Goal: Transaction & Acquisition: Purchase product/service

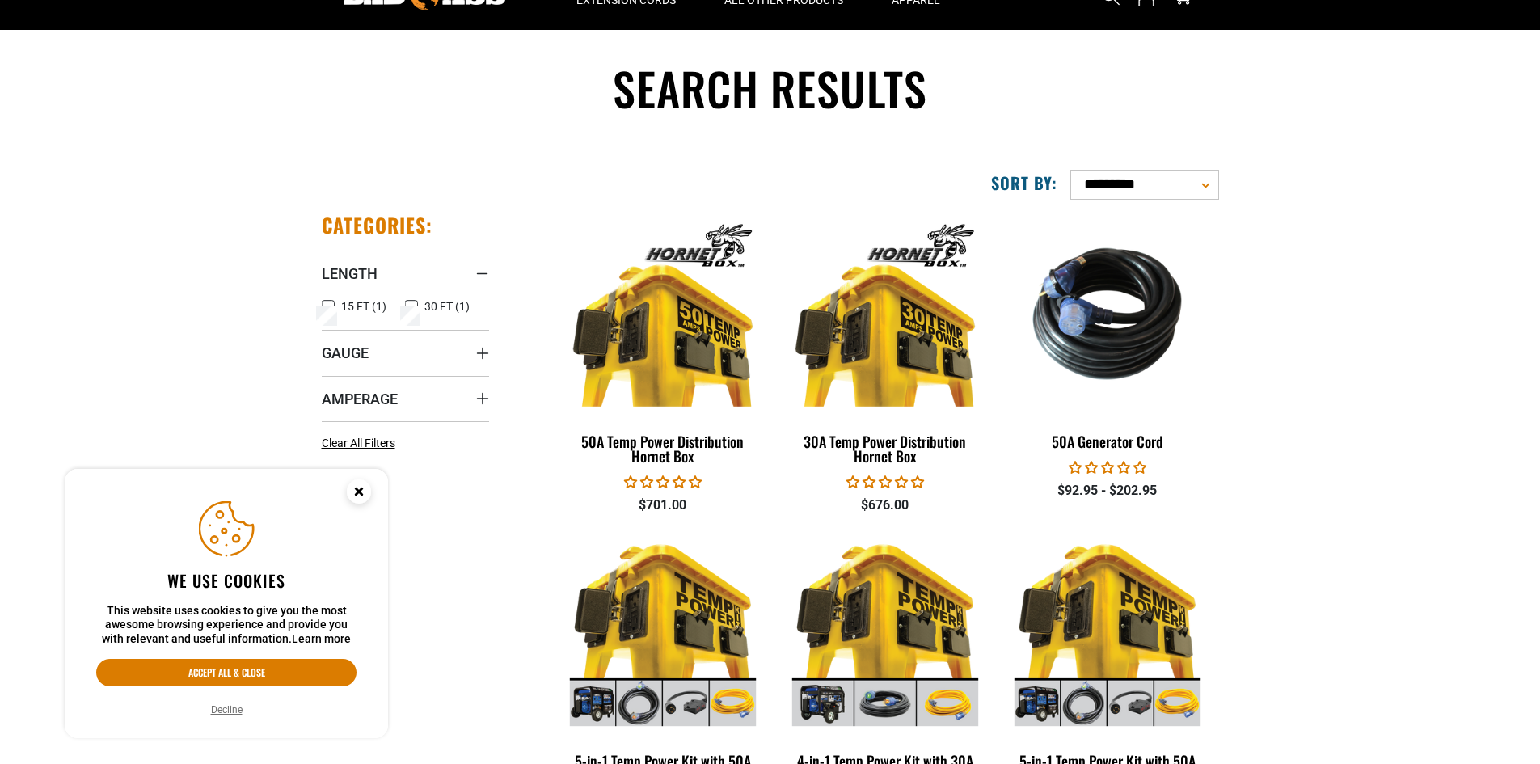
scroll to position [81, 0]
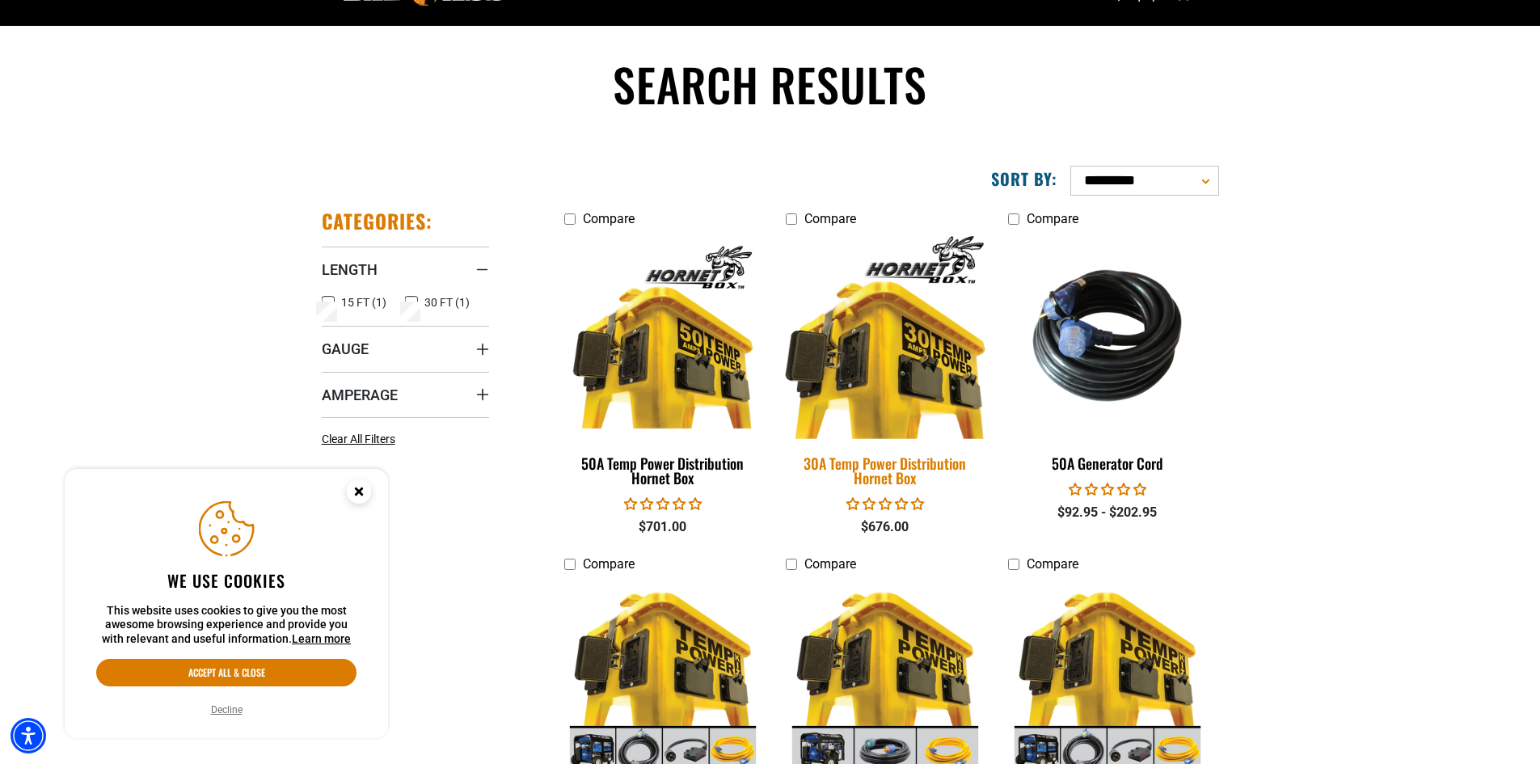
click at [885, 470] on div "30A Temp Power Distribution Hornet Box" at bounding box center [885, 470] width 198 height 29
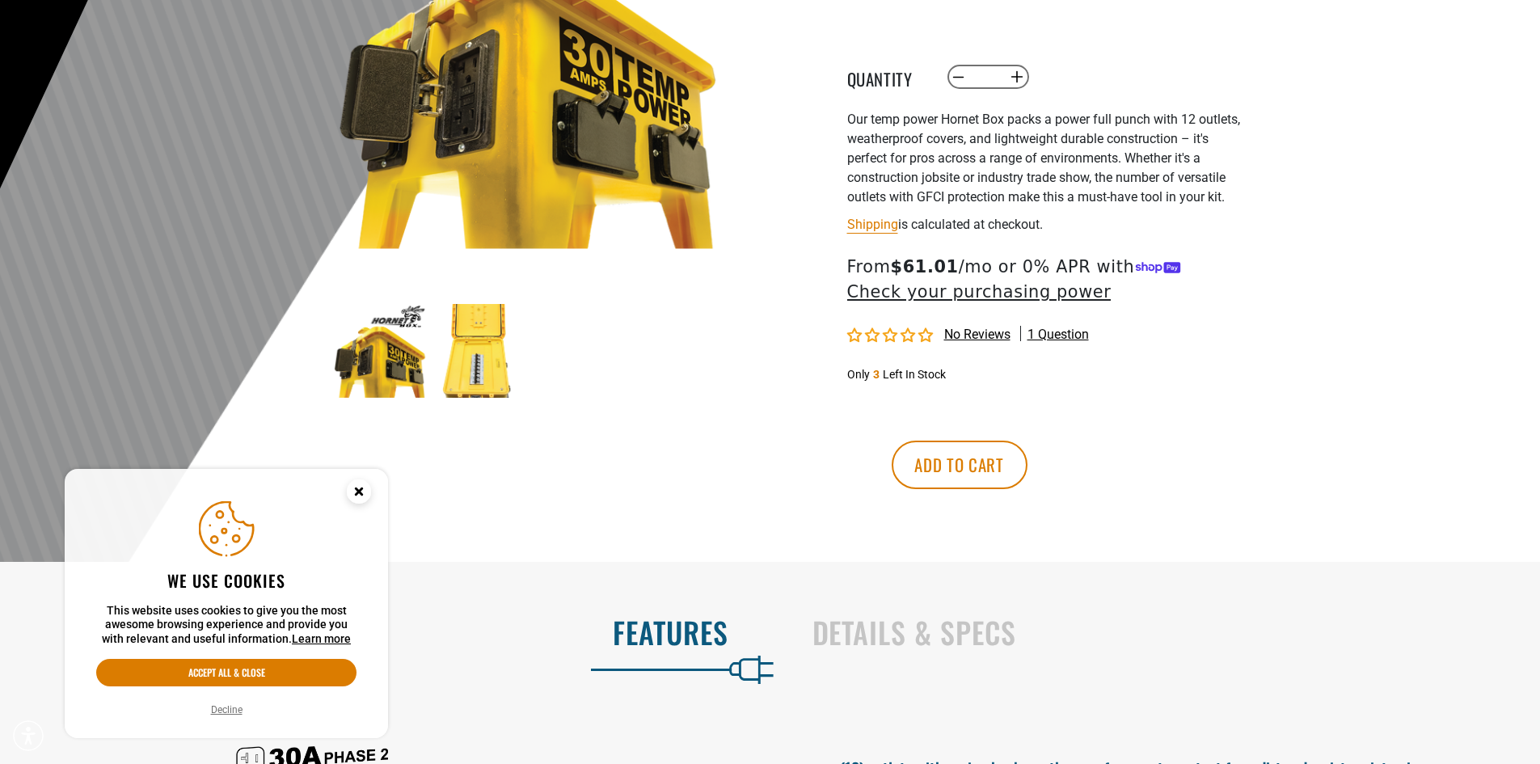
scroll to position [323, 0]
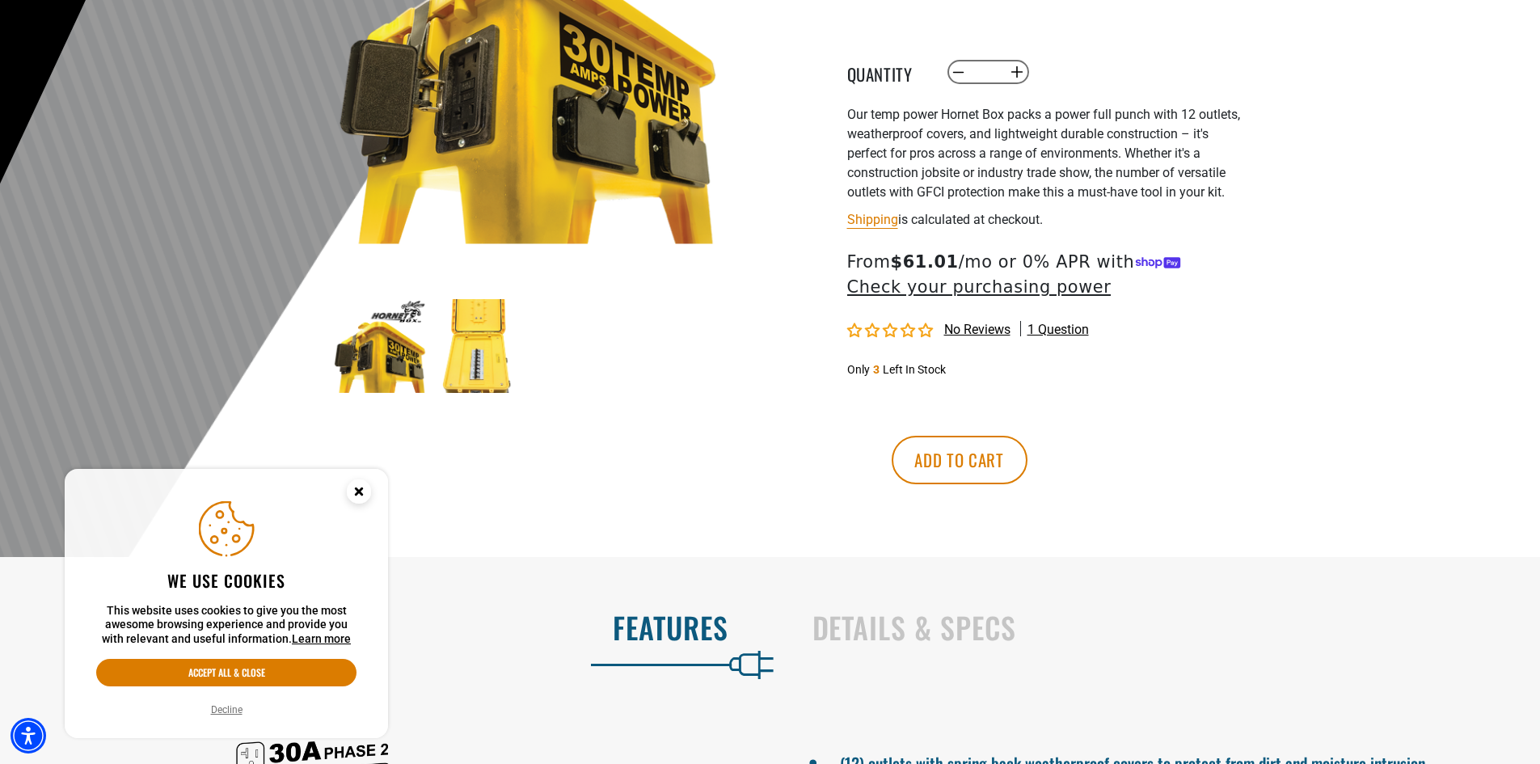
click at [472, 352] on img at bounding box center [478, 346] width 94 height 94
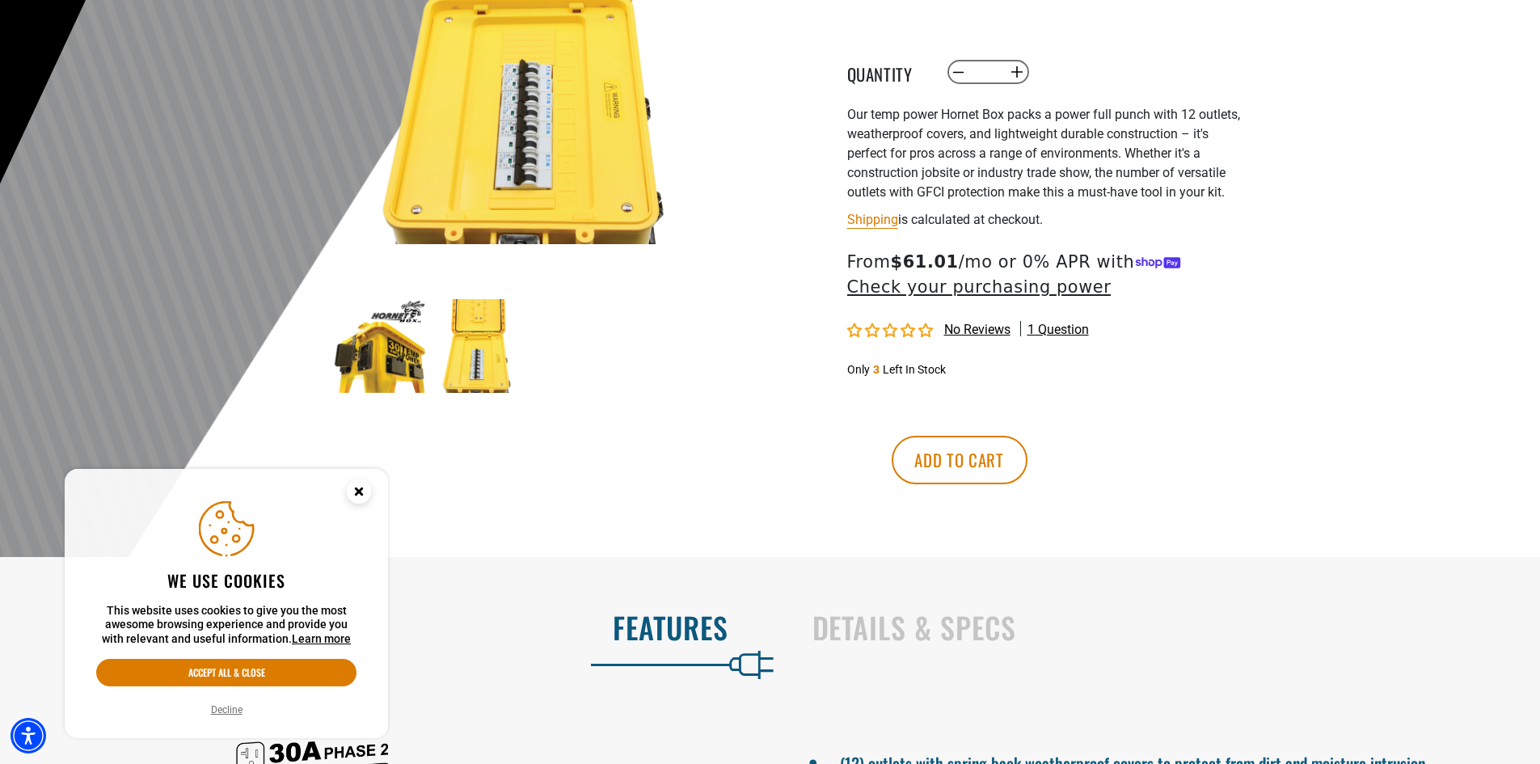
click at [357, 491] on icon "Cookie Consent" at bounding box center [359, 491] width 6 height 6
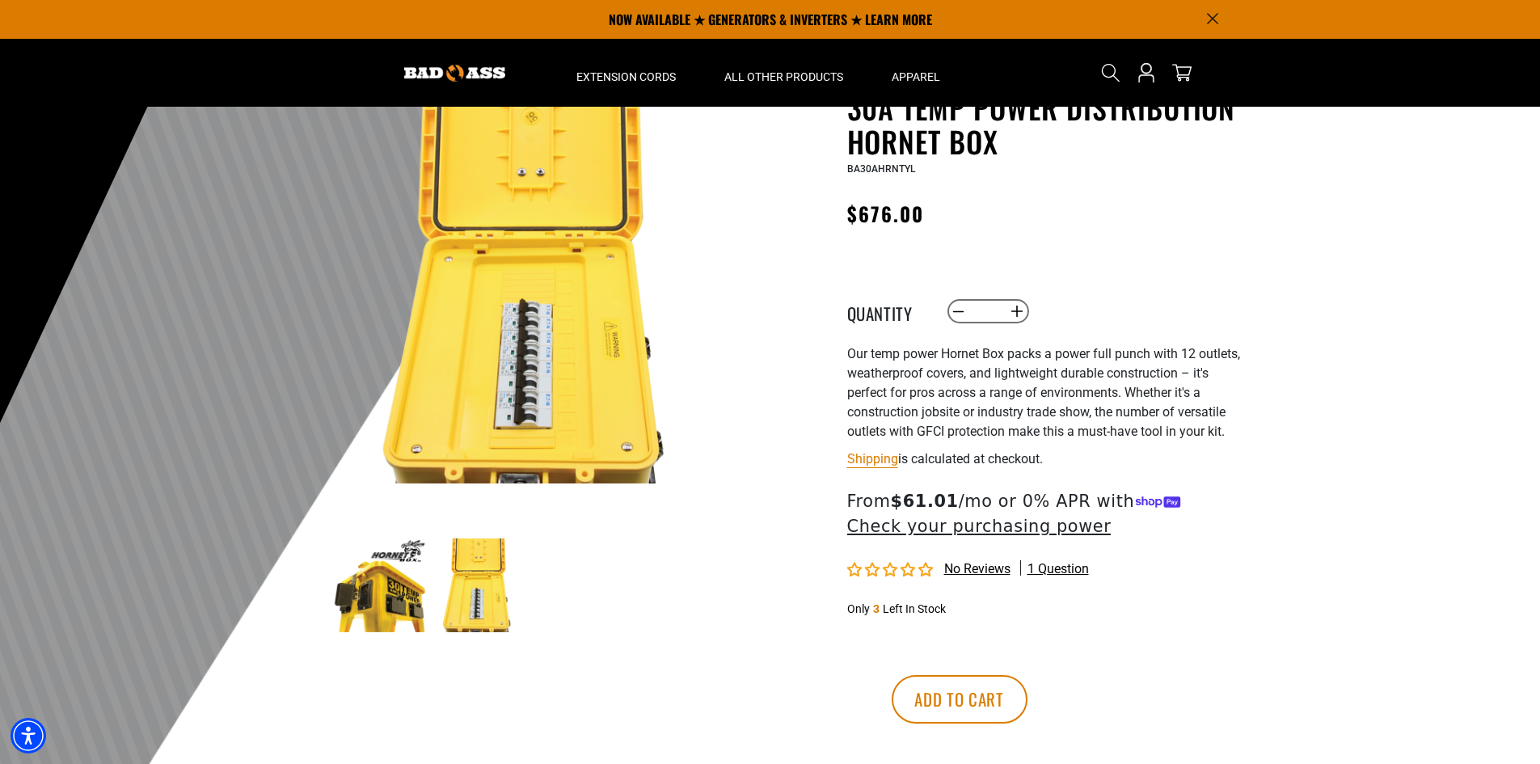
scroll to position [81, 0]
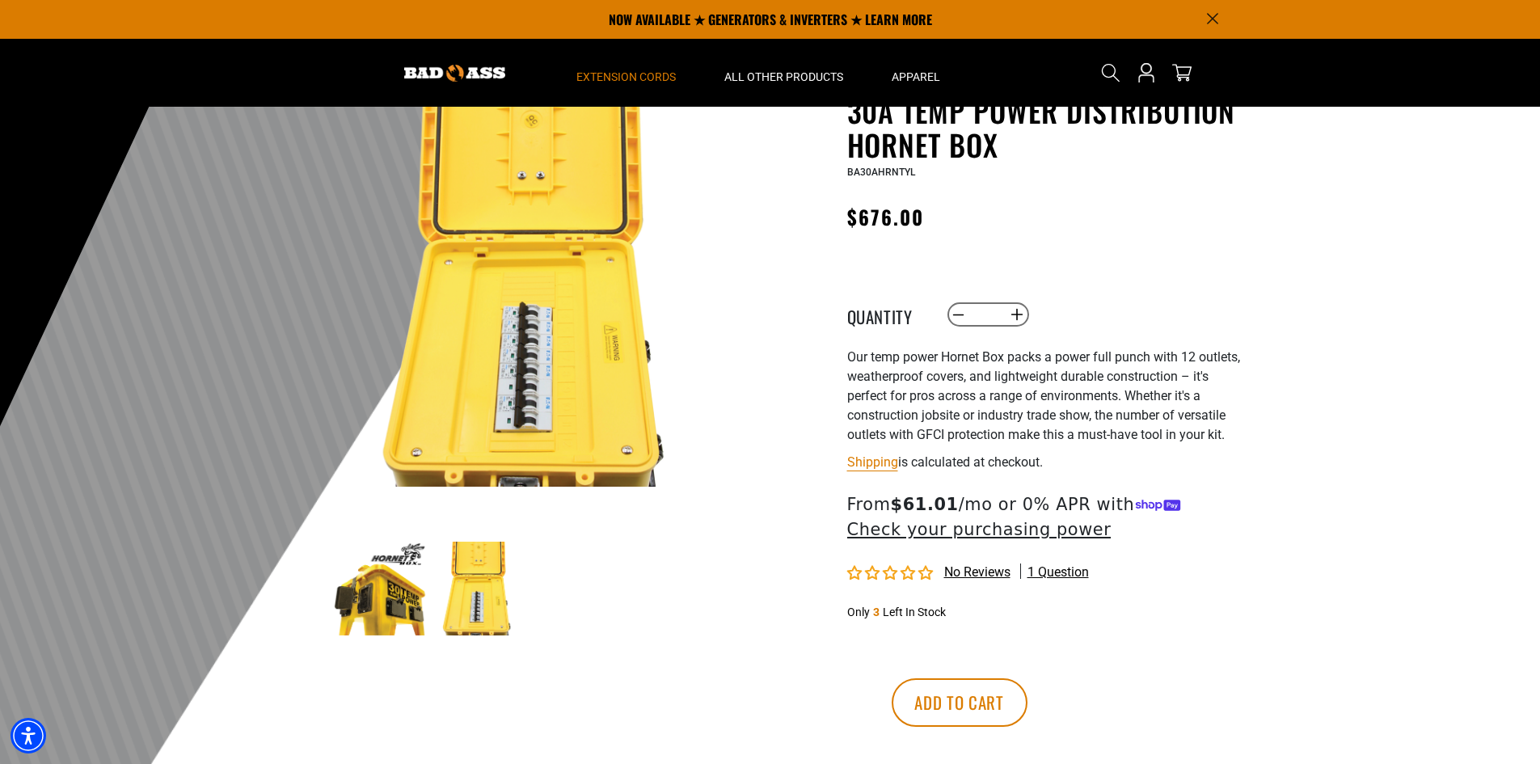
drag, startPoint x: 32, startPoint y: 2, endPoint x: 627, endPoint y: 76, distance: 599.6
click at [627, 76] on span "Extension Cords" at bounding box center [625, 77] width 99 height 15
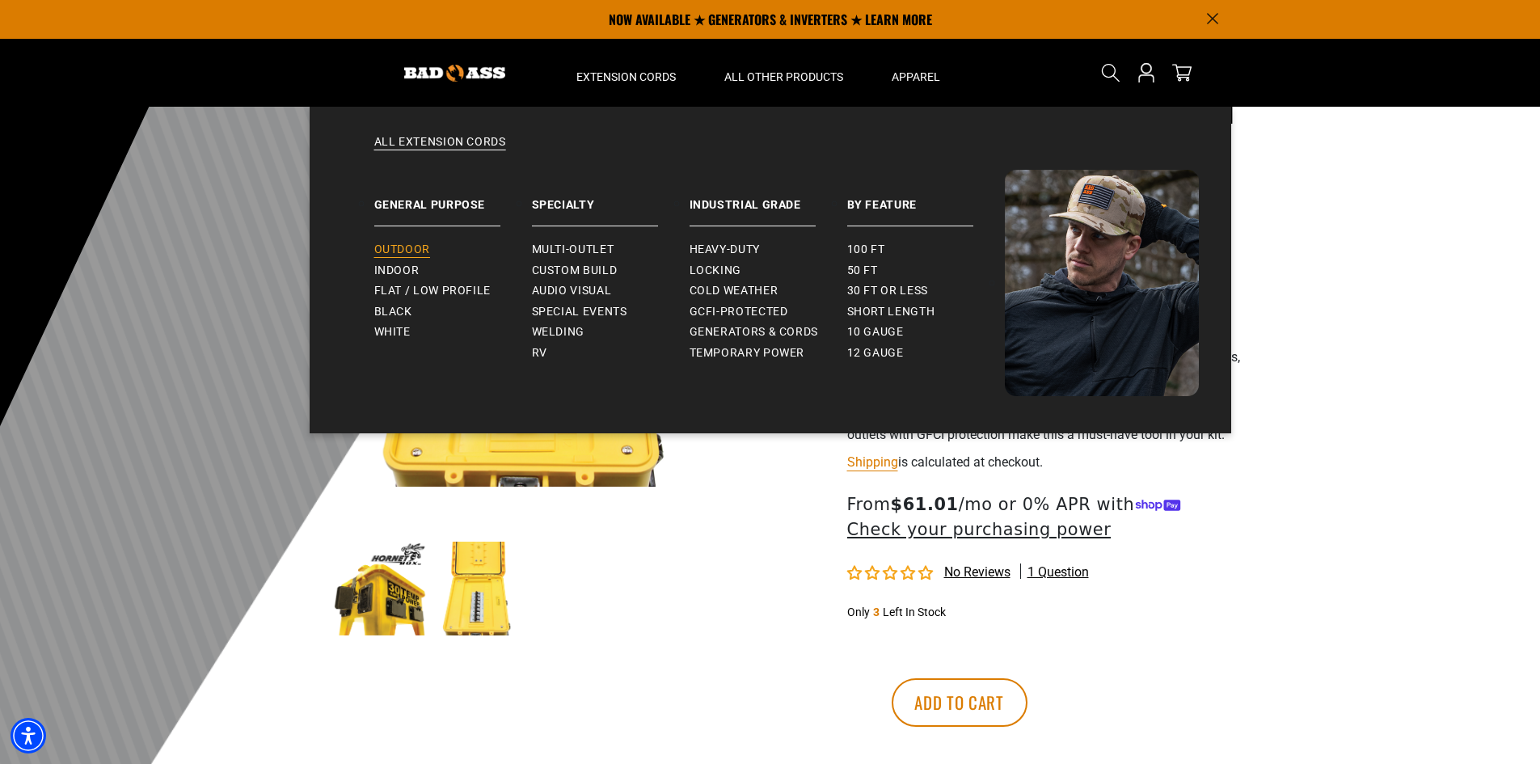
click at [413, 246] on span "Outdoor" at bounding box center [402, 250] width 56 height 15
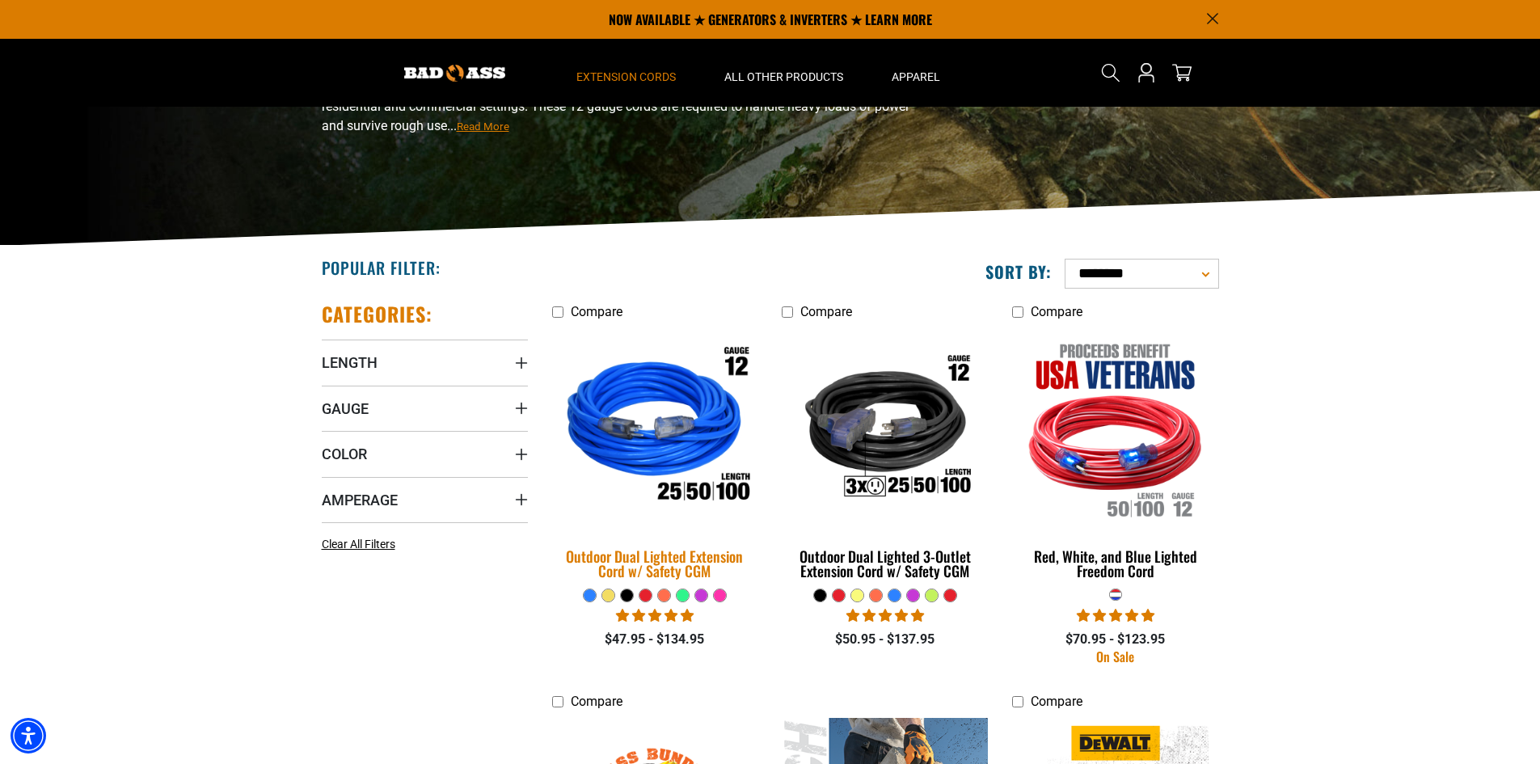
scroll to position [150, 0]
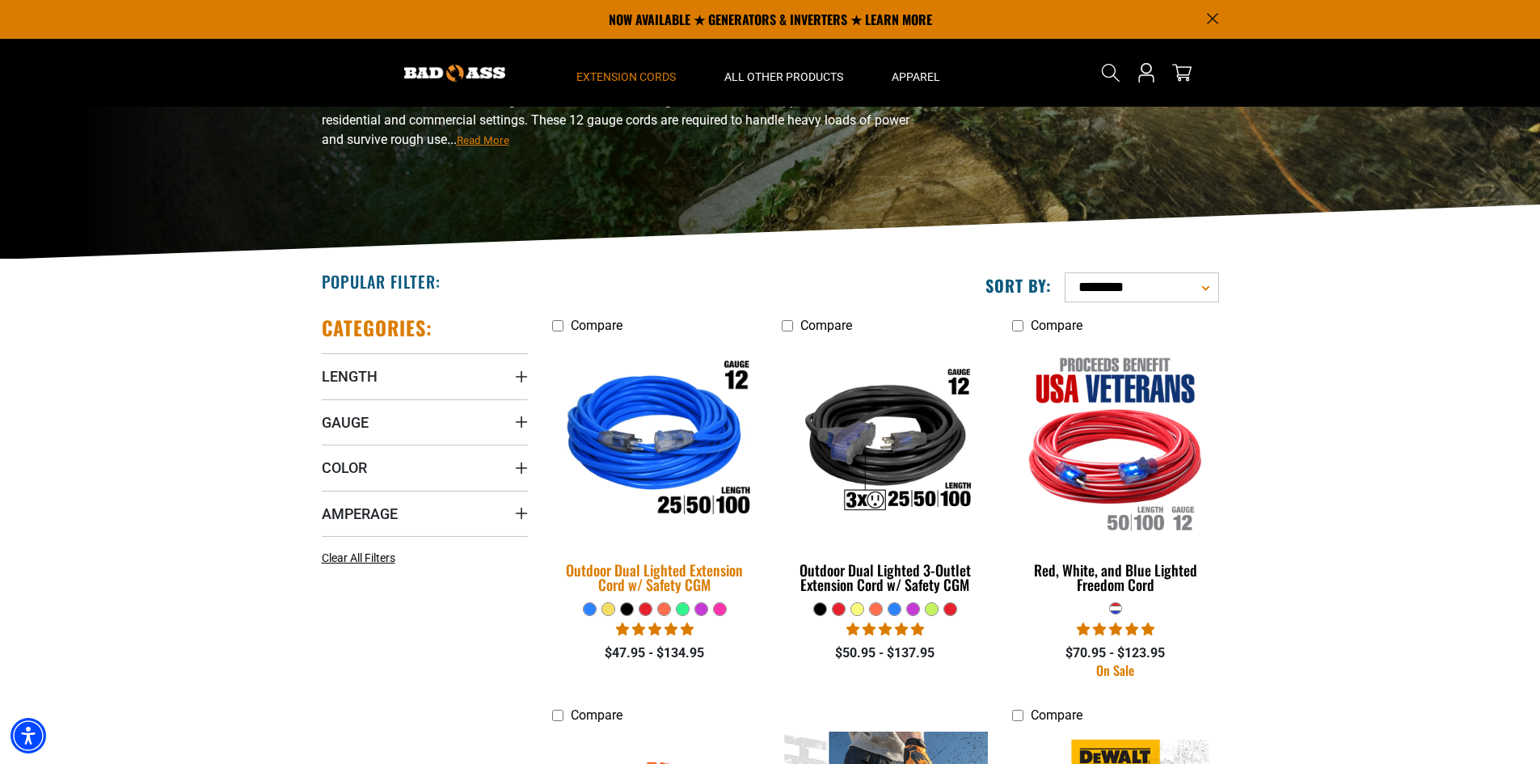
click at [685, 442] on img at bounding box center [655, 442] width 226 height 207
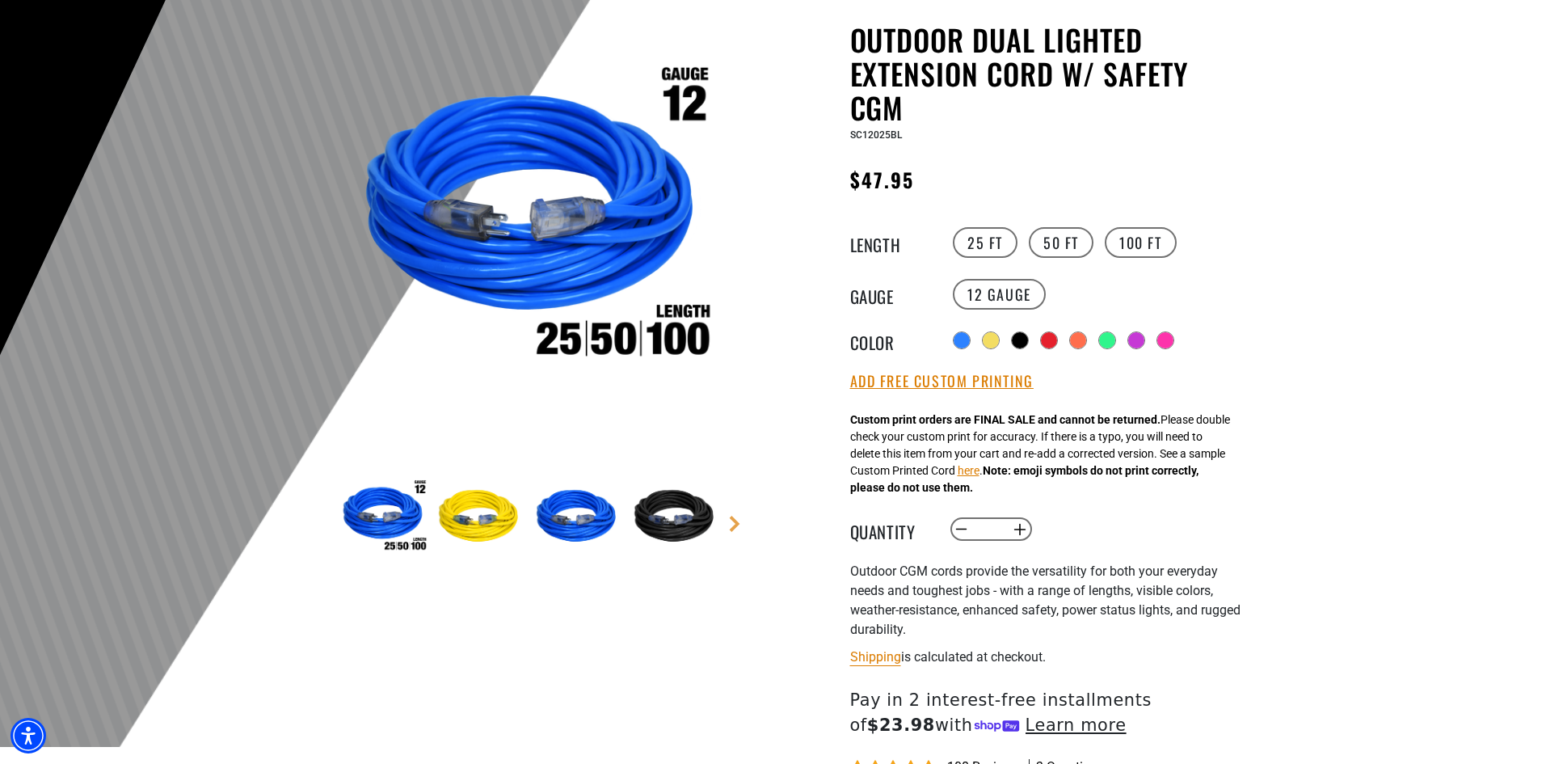
scroll to position [162, 0]
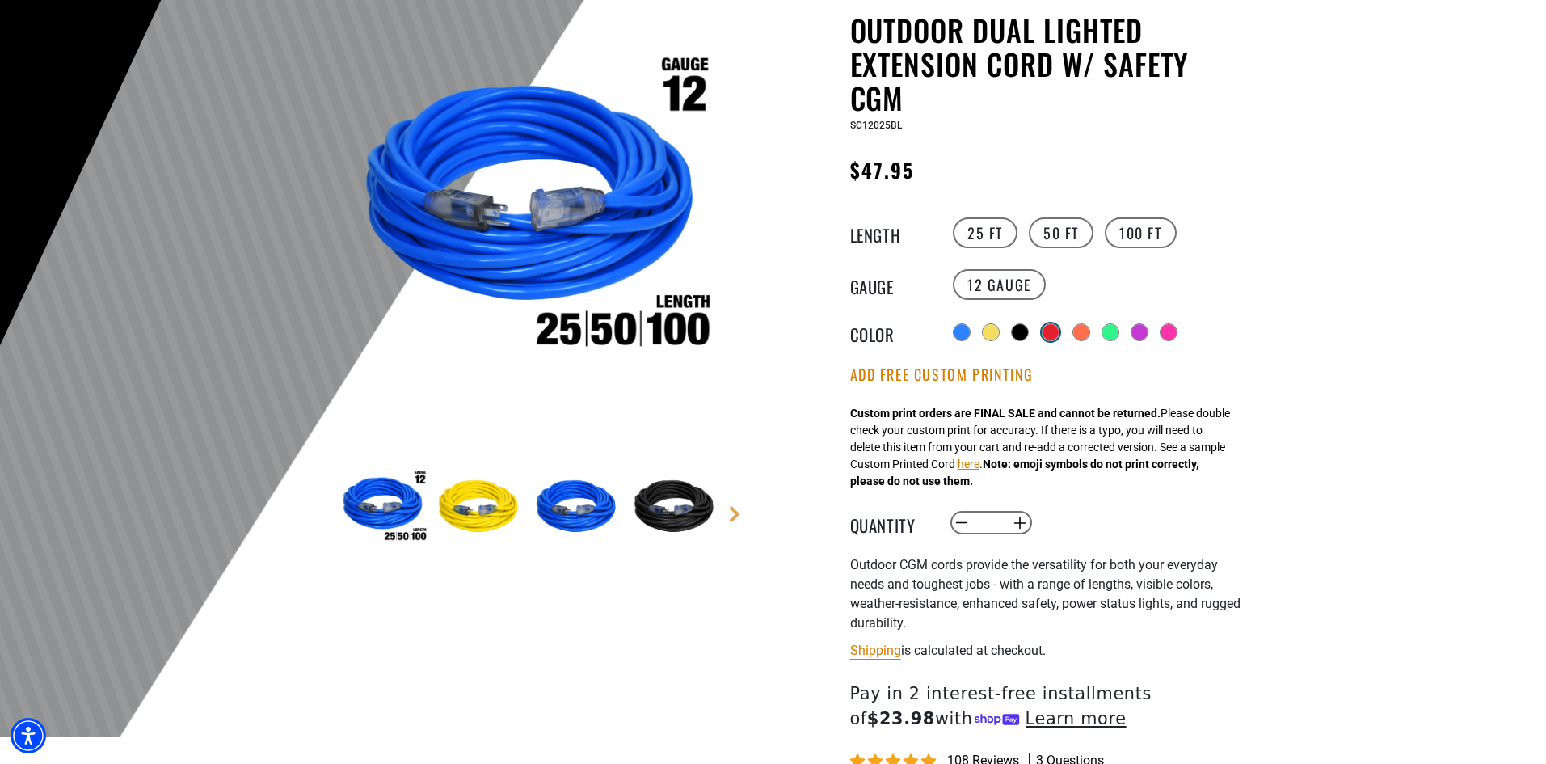
click at [1053, 327] on div at bounding box center [1051, 332] width 16 height 16
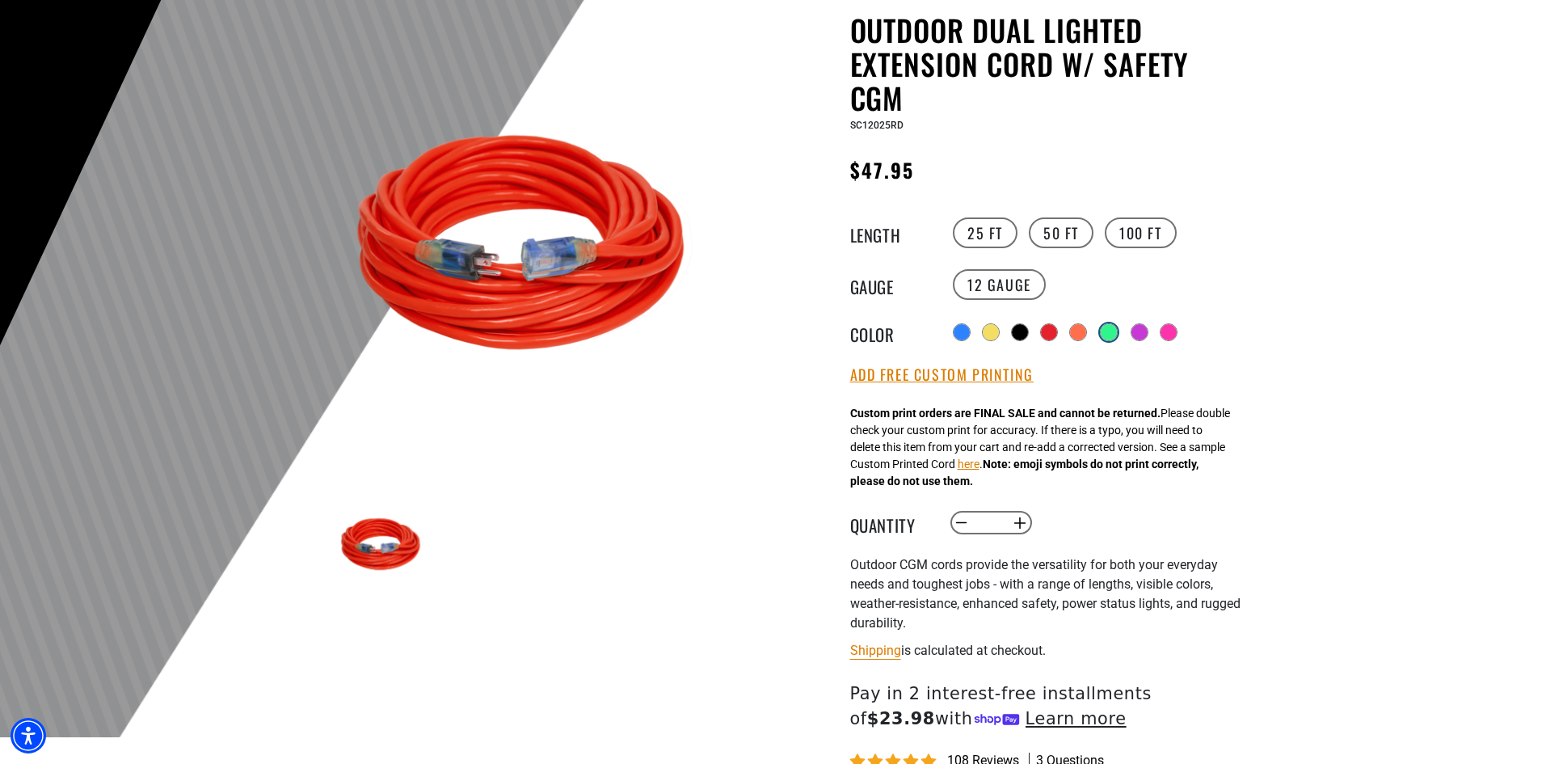
click at [1113, 330] on div at bounding box center [1109, 332] width 16 height 16
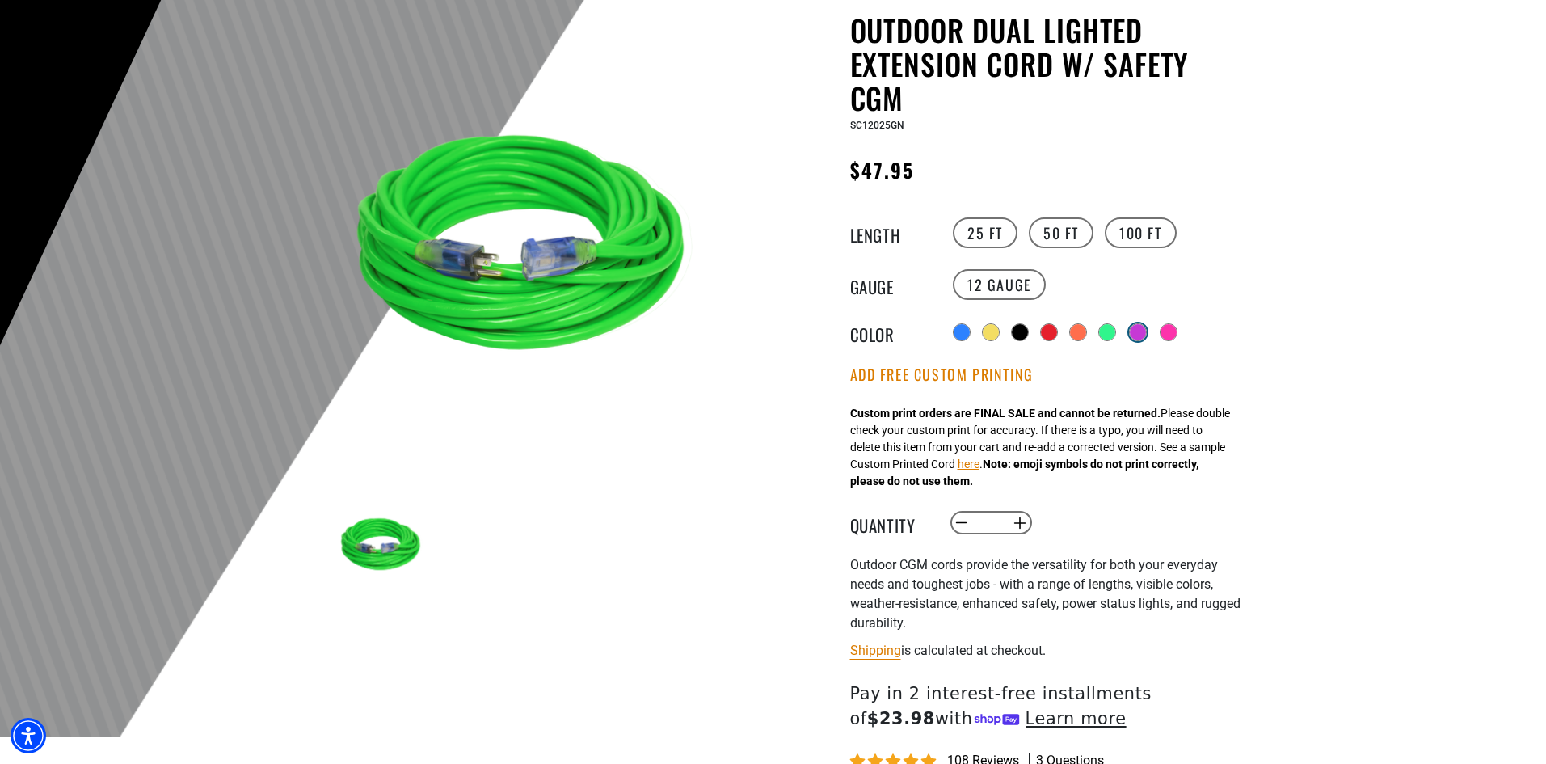
click at [1143, 338] on div at bounding box center [1138, 332] width 18 height 18
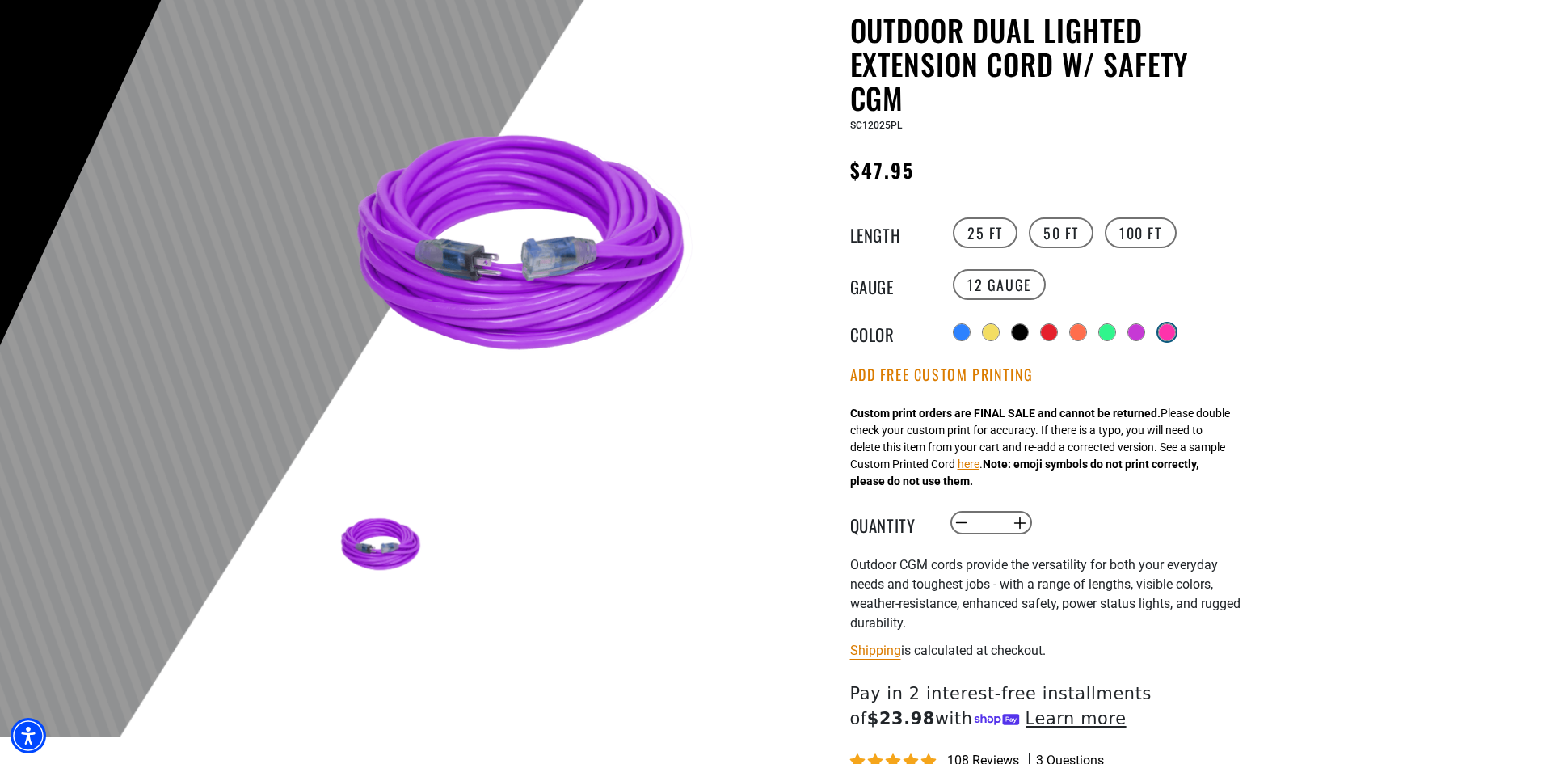
click at [1165, 336] on div at bounding box center [1167, 332] width 18 height 18
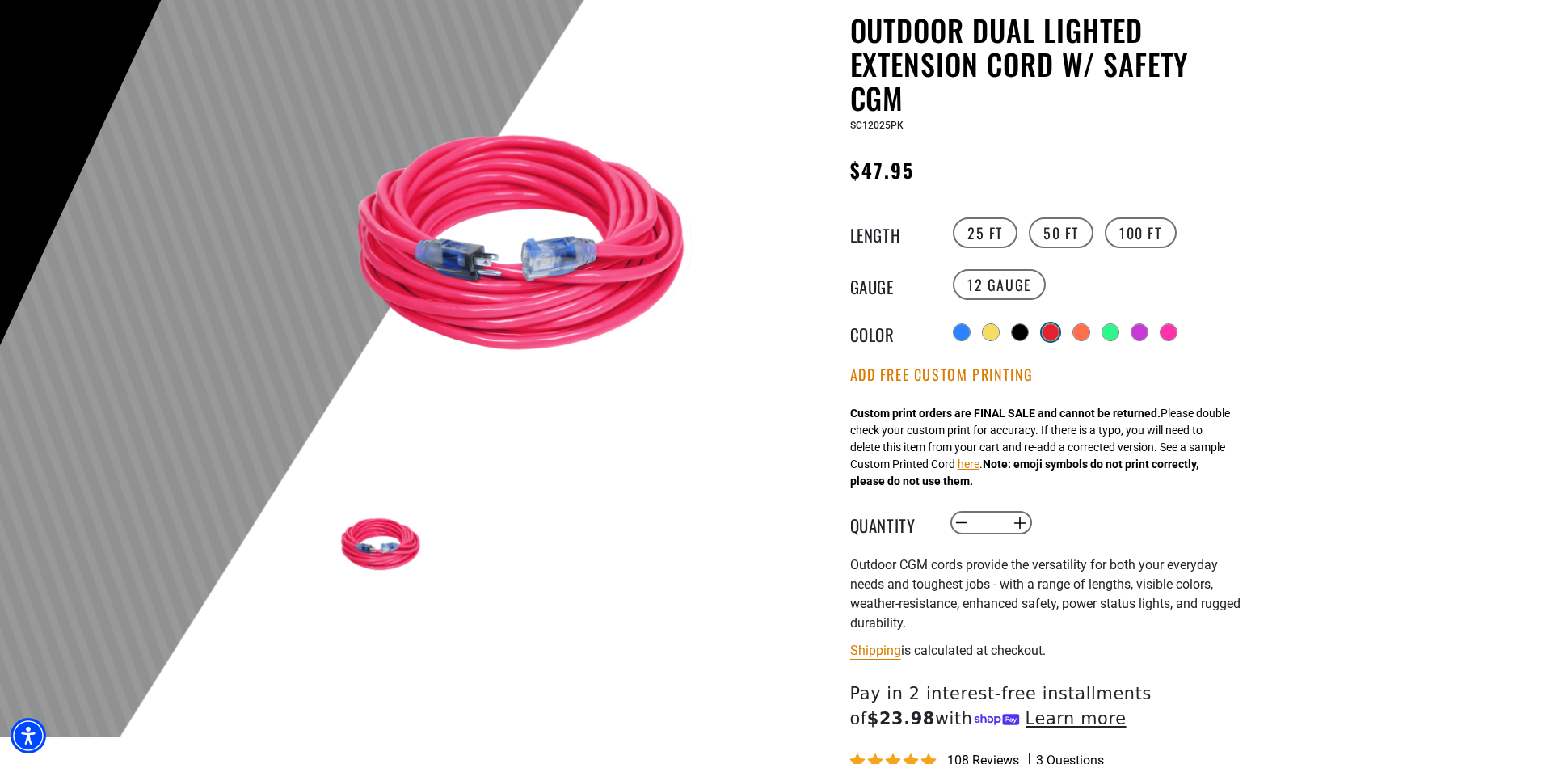
click at [1053, 338] on div at bounding box center [1051, 332] width 18 height 18
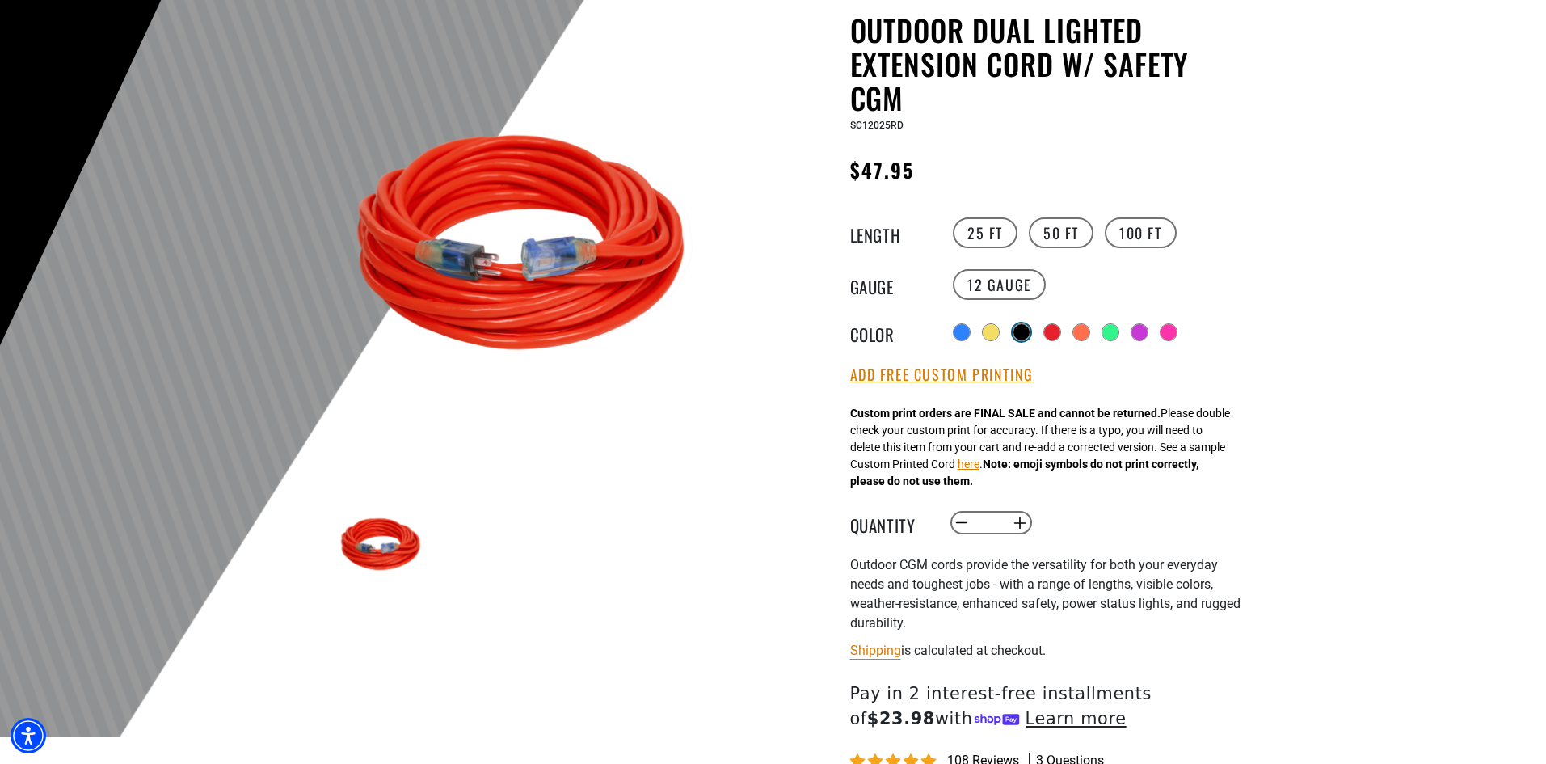
click at [1017, 332] on div at bounding box center [1022, 332] width 16 height 16
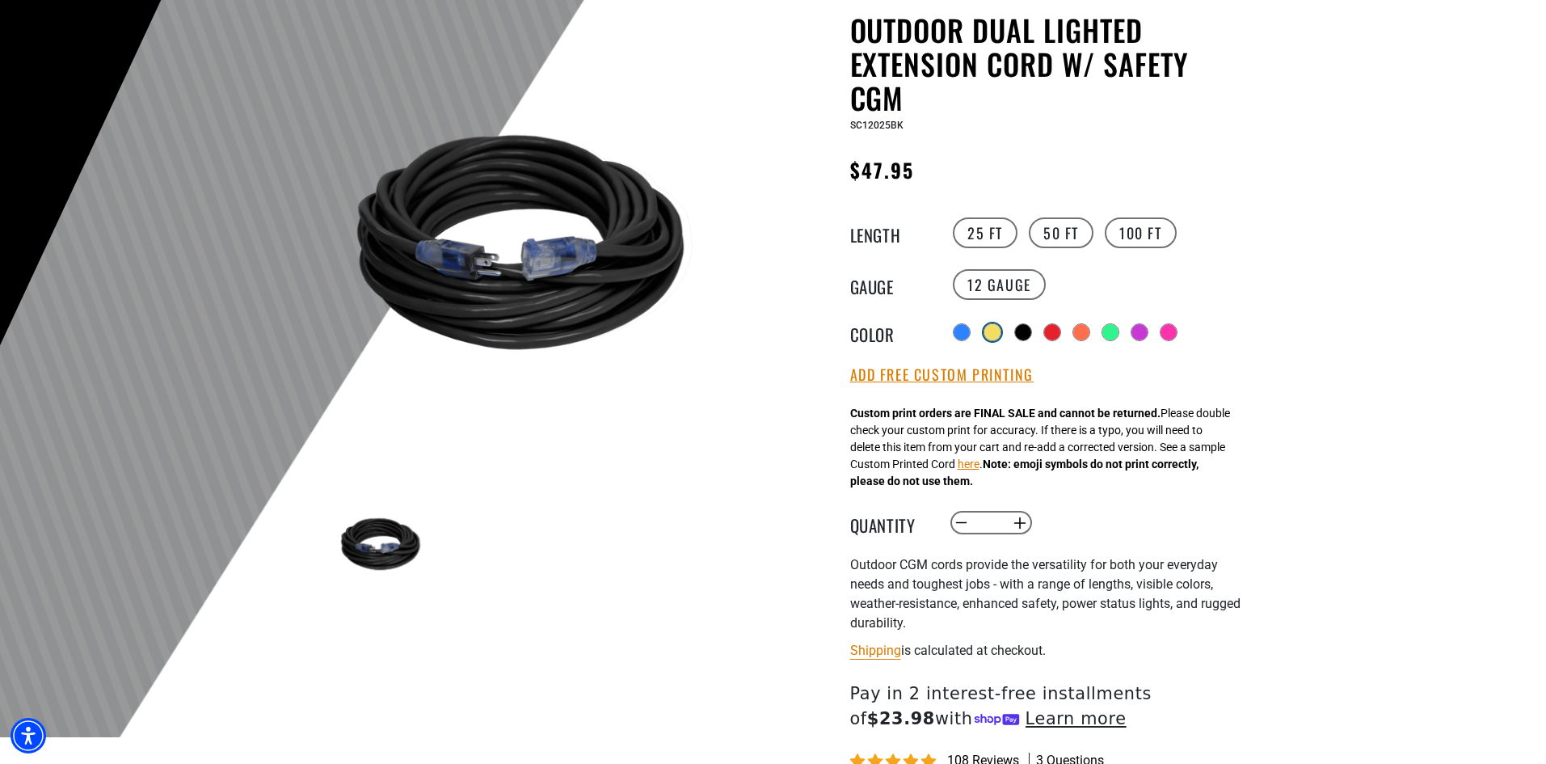
click at [986, 334] on div at bounding box center [993, 332] width 16 height 16
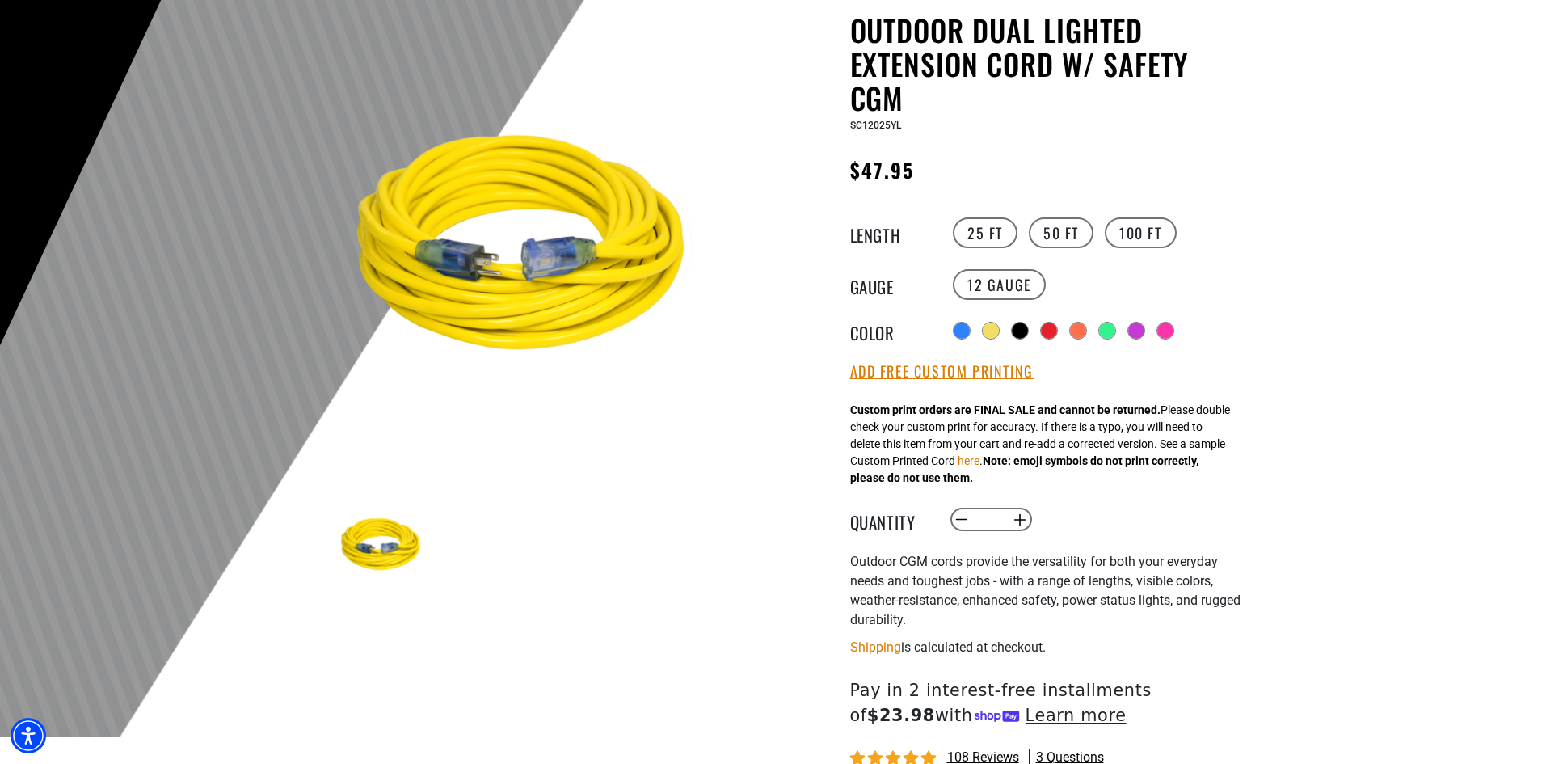
click at [960, 339] on div "Radio button Radio button Radio button Radio button Radio button Radio button" at bounding box center [1097, 331] width 297 height 26
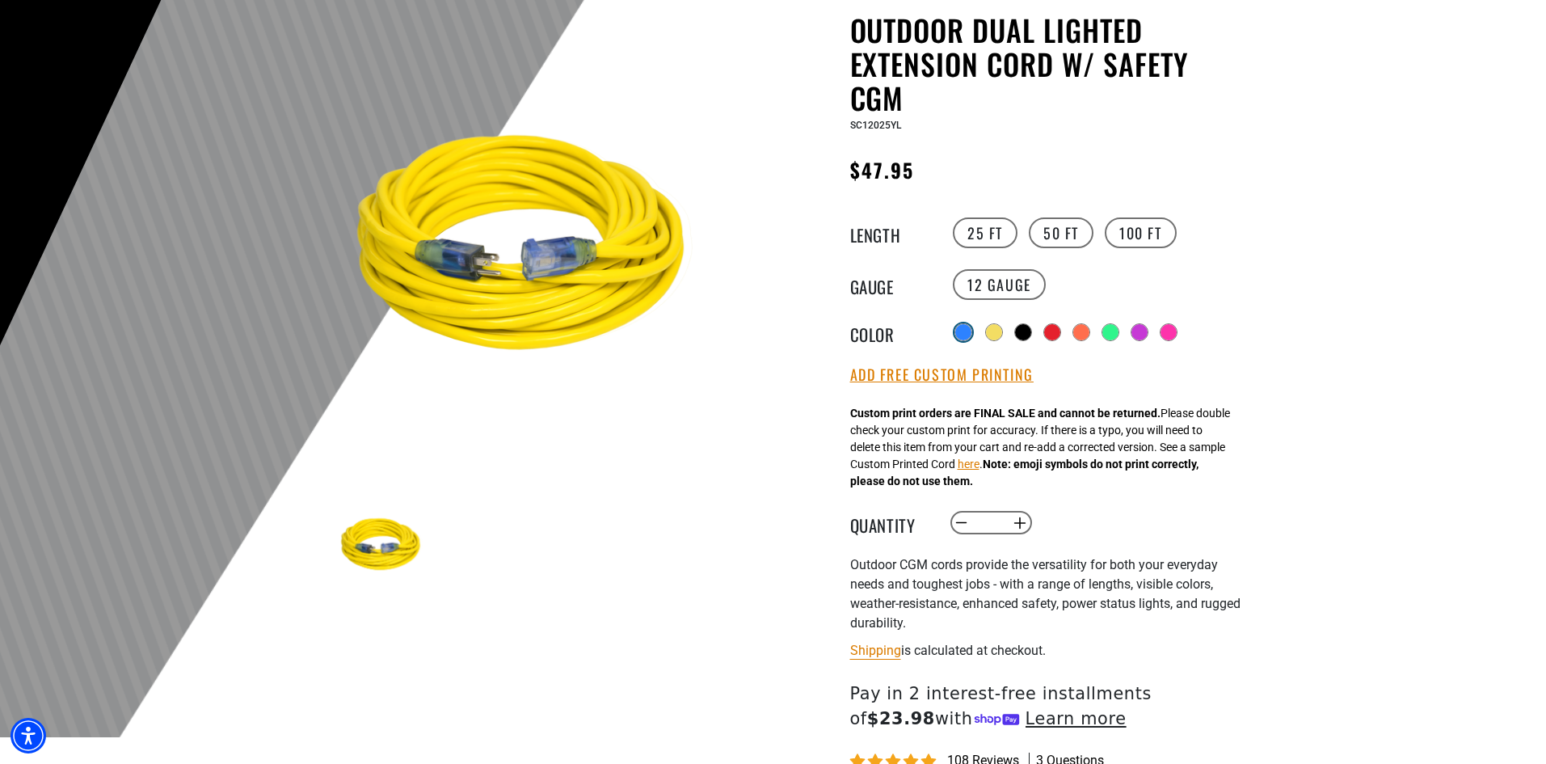
click at [964, 335] on div at bounding box center [964, 332] width 16 height 16
